Goal: Check status

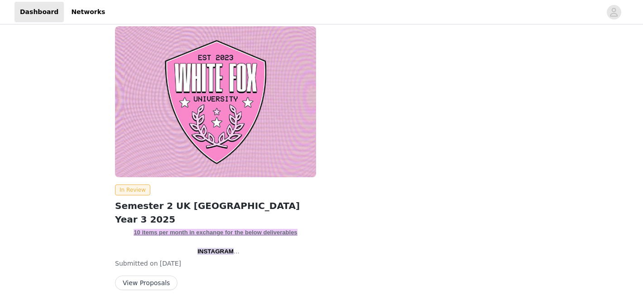
scroll to position [115, 0]
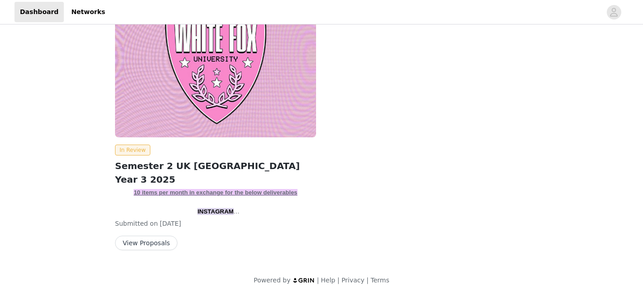
click at [161, 239] on button "View Proposals" at bounding box center [146, 242] width 62 height 14
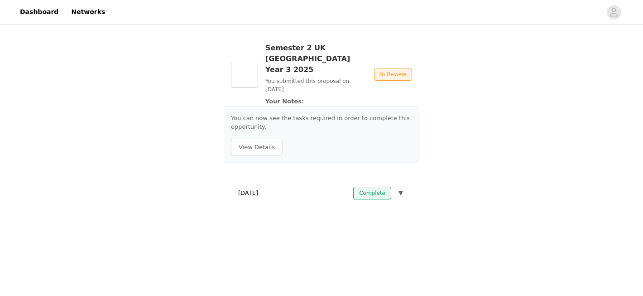
click at [328, 183] on div "[DATE] Complete ▼" at bounding box center [321, 193] width 181 height 20
click at [401, 188] on span "▼" at bounding box center [400, 192] width 5 height 9
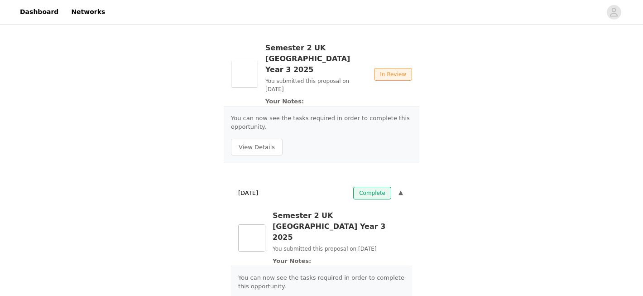
scroll to position [23, 0]
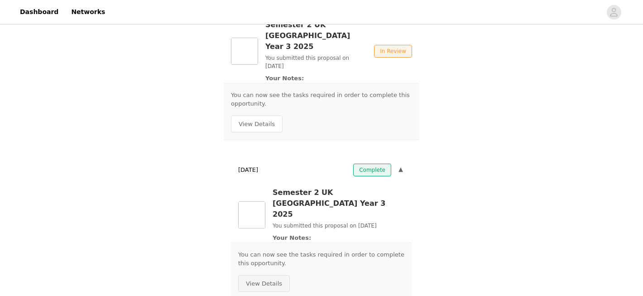
click at [267, 275] on button "View Details" at bounding box center [264, 283] width 52 height 17
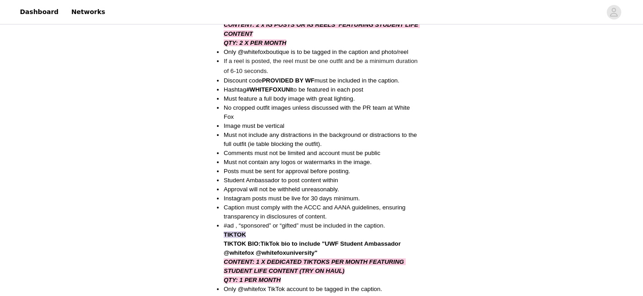
scroll to position [670, 0]
